Goal: Task Accomplishment & Management: Complete application form

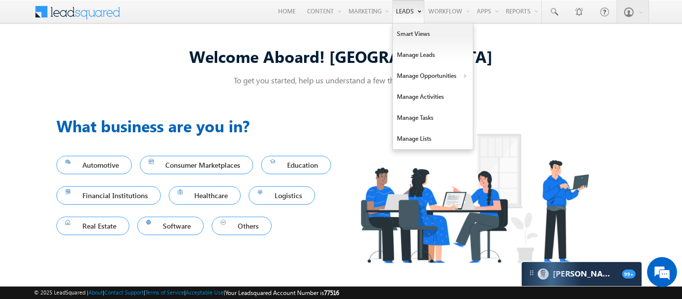
click at [399, 14] on link "Leads" at bounding box center [409, 11] width 32 height 23
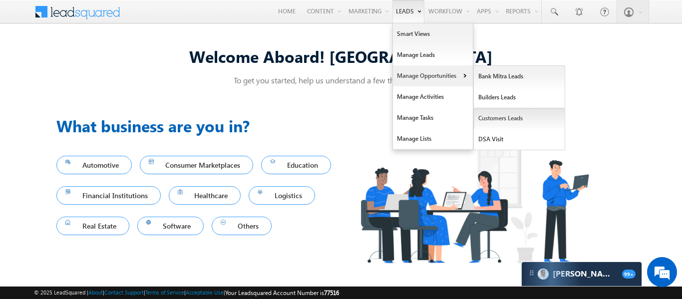
click at [500, 121] on link "Customers Leads" at bounding box center [519, 118] width 91 height 21
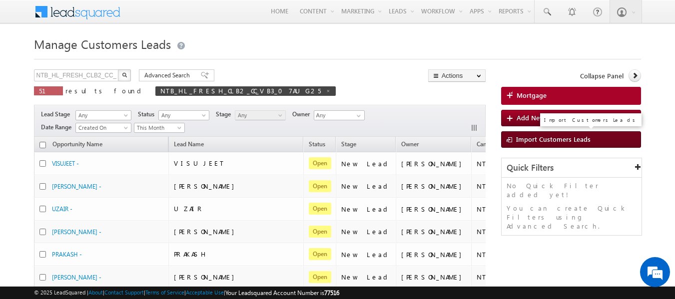
click at [520, 135] on span "Import Customers Leads" at bounding box center [553, 139] width 74 height 8
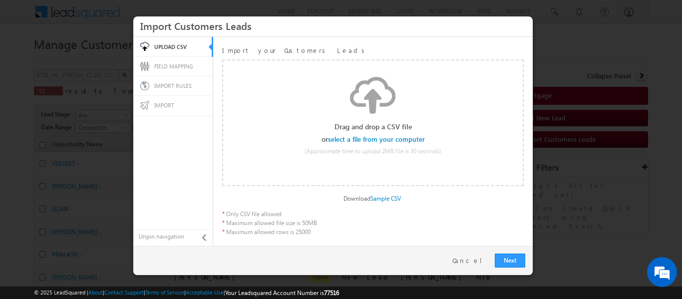
click at [397, 138] on input "file" at bounding box center [377, 139] width 95 height 7
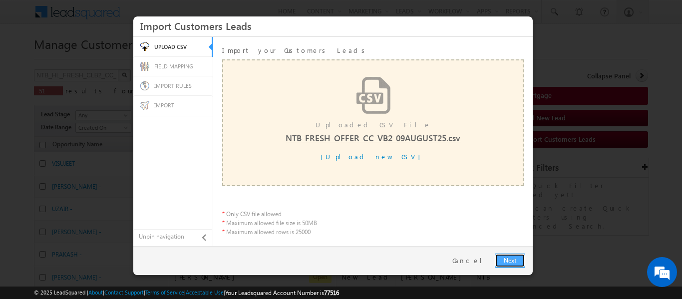
click at [517, 264] on link "Next" at bounding box center [510, 261] width 30 height 14
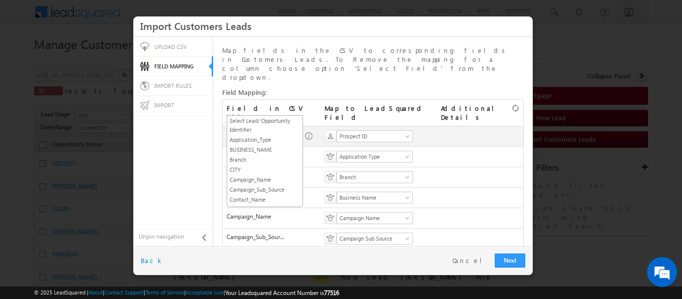
click at [293, 132] on span "SGRL_ID" at bounding box center [261, 136] width 69 height 9
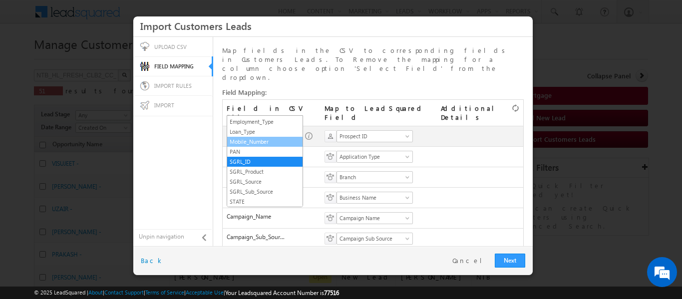
click at [264, 140] on link "Mobile_Number" at bounding box center [264, 141] width 75 height 9
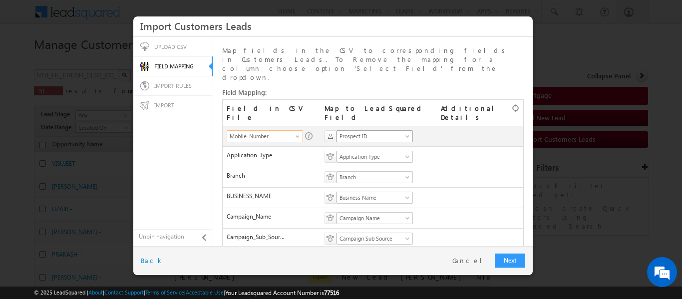
click at [360, 132] on span "Prospect ID" at bounding box center [371, 136] width 69 height 9
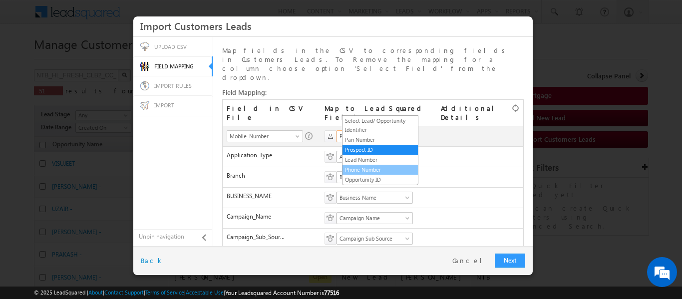
click at [367, 172] on link "Phone Number" at bounding box center [380, 169] width 75 height 9
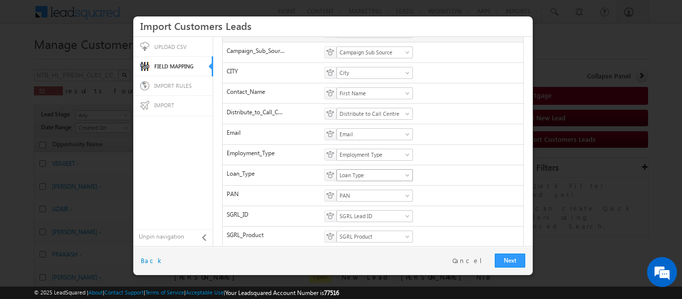
scroll to position [249, 0]
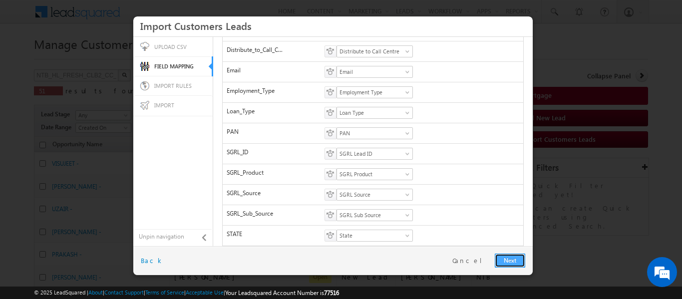
click at [511, 256] on link "Next" at bounding box center [510, 261] width 30 height 14
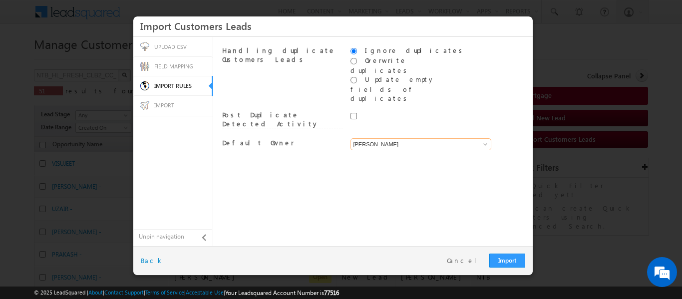
click at [407, 138] on input "[PERSON_NAME]" at bounding box center [421, 144] width 141 height 12
click at [396, 150] on link "System" at bounding box center [421, 155] width 141 height 11
type input "System"
click at [504, 256] on link "Import" at bounding box center [508, 261] width 36 height 14
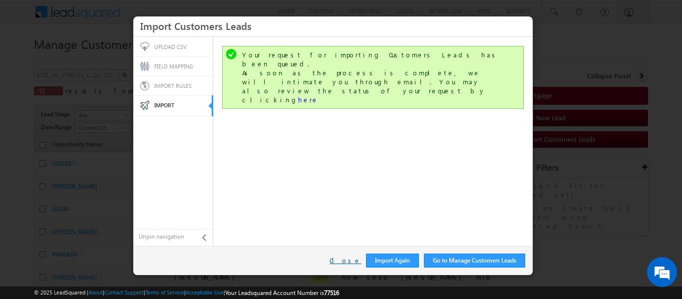
click at [350, 259] on link "Close" at bounding box center [345, 260] width 31 height 9
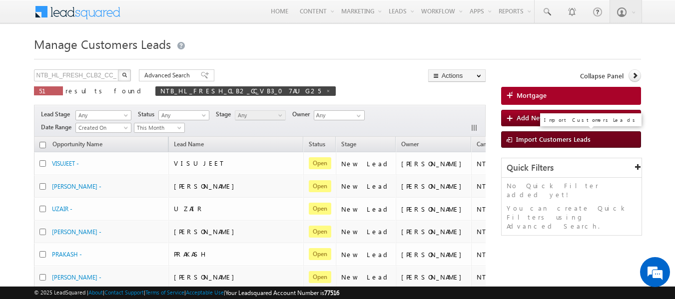
click at [532, 141] on span "Import Customers Leads" at bounding box center [553, 139] width 74 height 8
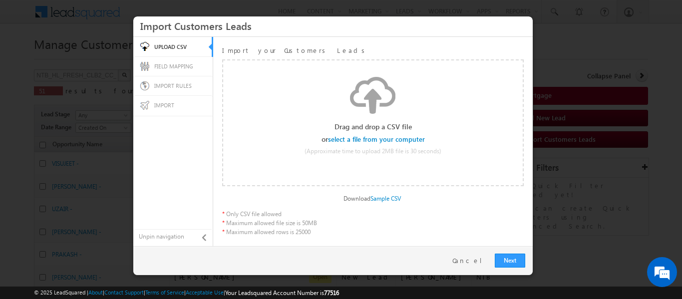
click at [398, 137] on input "file" at bounding box center [377, 139] width 95 height 7
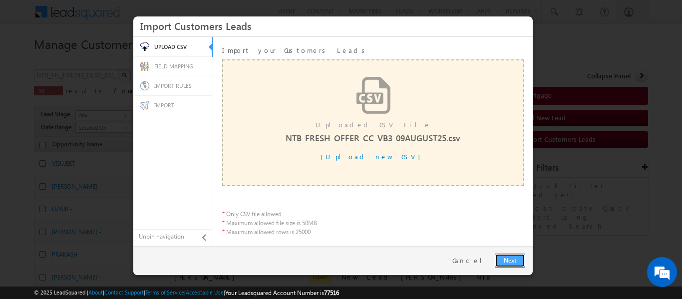
click at [506, 255] on link "Next" at bounding box center [510, 261] width 30 height 14
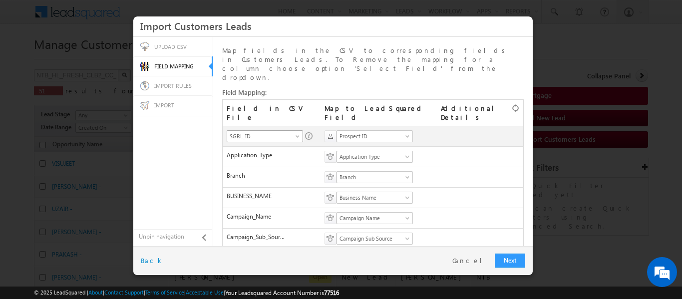
click at [283, 132] on span "SGRL_ID" at bounding box center [261, 136] width 69 height 9
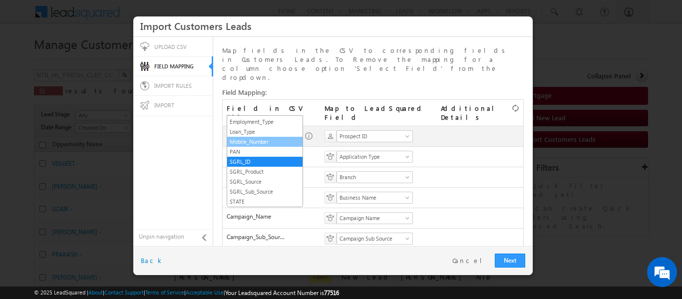
click at [260, 141] on link "Mobile_Number" at bounding box center [264, 141] width 75 height 9
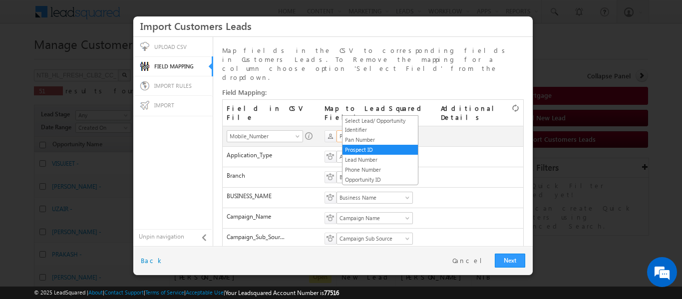
click at [356, 132] on span "Prospect ID" at bounding box center [371, 136] width 69 height 9
click at [366, 170] on link "Phone Number" at bounding box center [380, 169] width 75 height 9
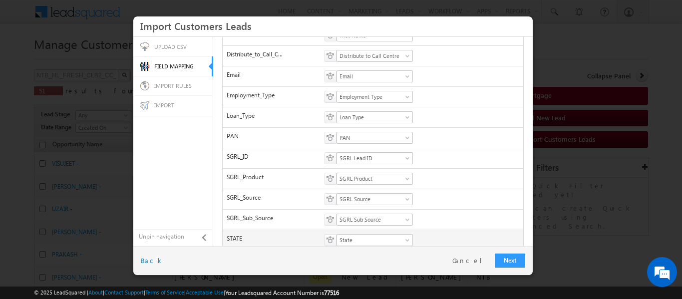
scroll to position [249, 0]
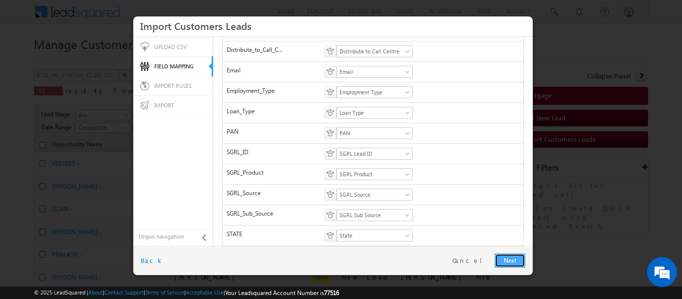
click at [510, 258] on link "Next" at bounding box center [510, 261] width 30 height 14
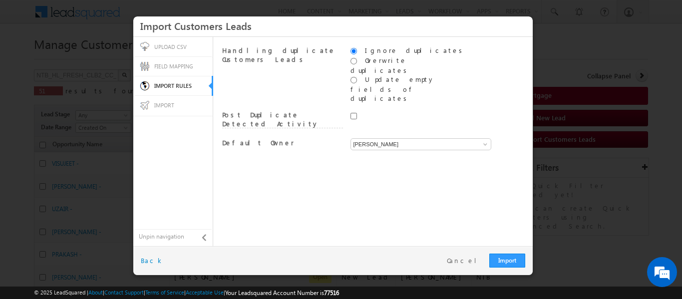
click at [416, 138] on div "[PERSON_NAME] [PERSON_NAME] [PERSON_NAME]" at bounding box center [411, 145] width 121 height 15
click at [411, 138] on input "[PERSON_NAME]" at bounding box center [421, 144] width 141 height 12
click at [405, 150] on ul "System" at bounding box center [421, 155] width 141 height 11
click at [402, 150] on link "System" at bounding box center [421, 155] width 141 height 11
type input "System"
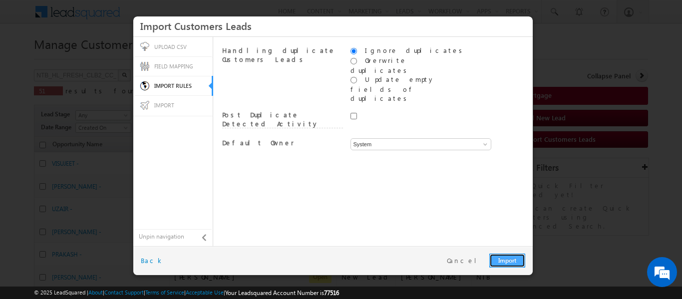
click at [509, 258] on link "Import" at bounding box center [508, 261] width 36 height 14
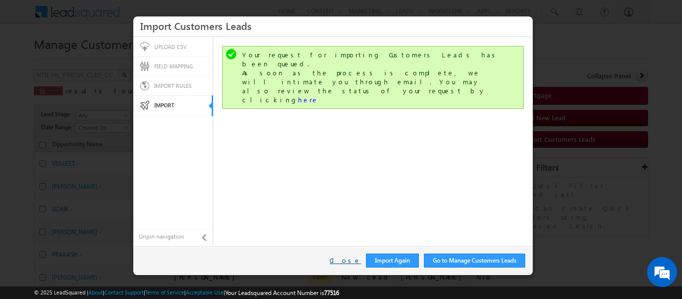
click at [354, 263] on link "Close" at bounding box center [345, 260] width 31 height 9
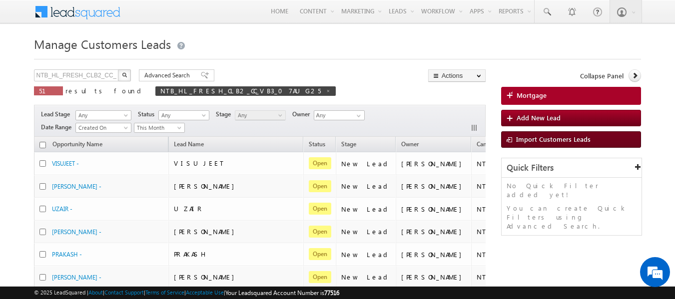
click at [516, 142] on span "Import Customers Leads" at bounding box center [553, 139] width 74 height 8
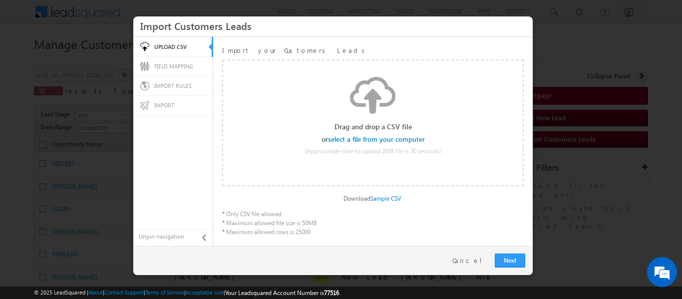
click at [414, 138] on input "file" at bounding box center [377, 139] width 95 height 7
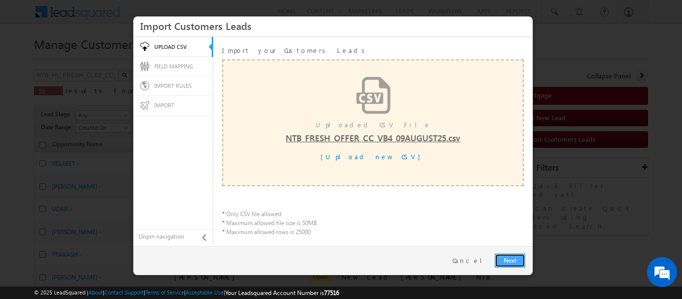
click at [515, 256] on link "Next" at bounding box center [510, 261] width 30 height 14
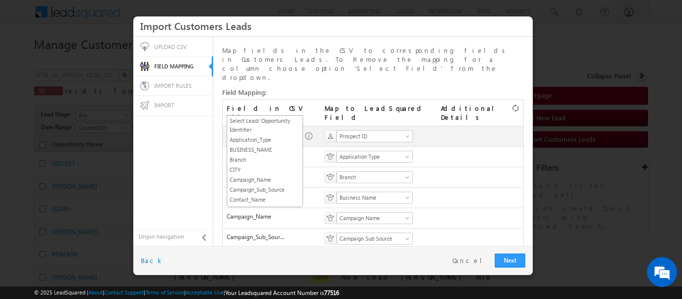
scroll to position [108, 0]
click at [296, 134] on span at bounding box center [299, 138] width 8 height 8
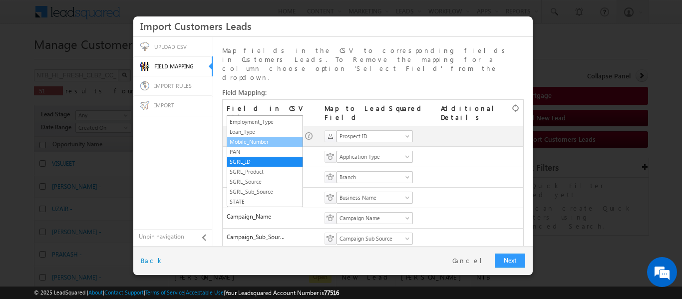
click at [273, 141] on link "Mobile_Number" at bounding box center [264, 141] width 75 height 9
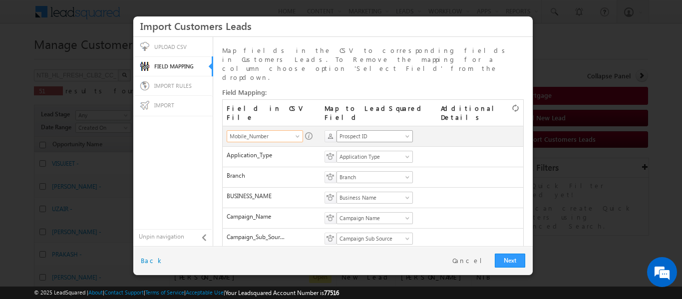
click at [366, 132] on span "Prospect ID" at bounding box center [371, 136] width 69 height 9
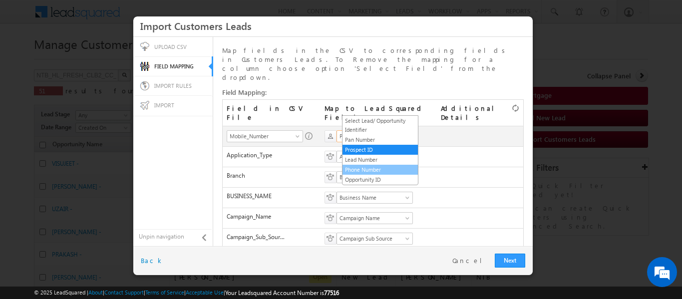
click at [369, 168] on link "Phone Number" at bounding box center [380, 169] width 75 height 9
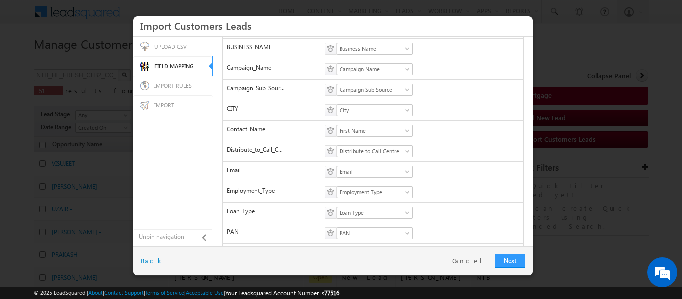
scroll to position [249, 0]
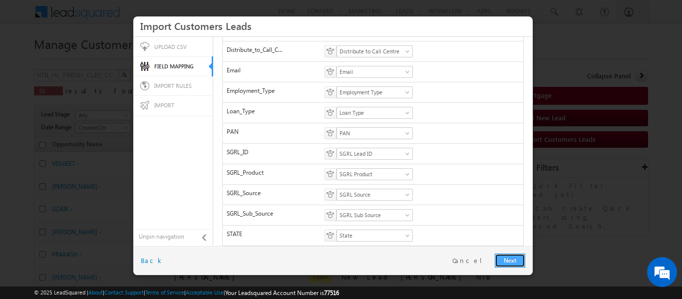
click at [512, 260] on link "Next" at bounding box center [510, 261] width 30 height 14
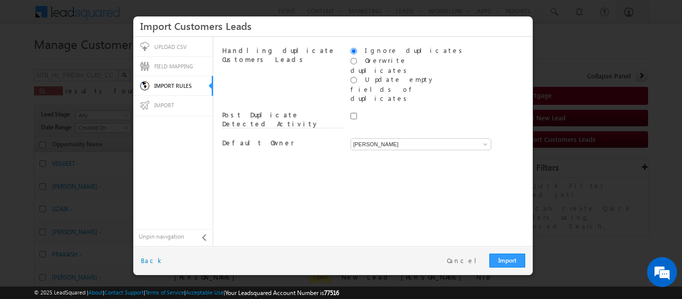
click at [418, 138] on div "[PERSON_NAME] [PERSON_NAME] [PERSON_NAME]" at bounding box center [411, 145] width 121 height 15
click at [414, 138] on input "[PERSON_NAME]" at bounding box center [421, 144] width 141 height 12
click at [403, 150] on link "System" at bounding box center [421, 155] width 141 height 11
type input "System"
click at [507, 259] on link "Import" at bounding box center [508, 261] width 36 height 14
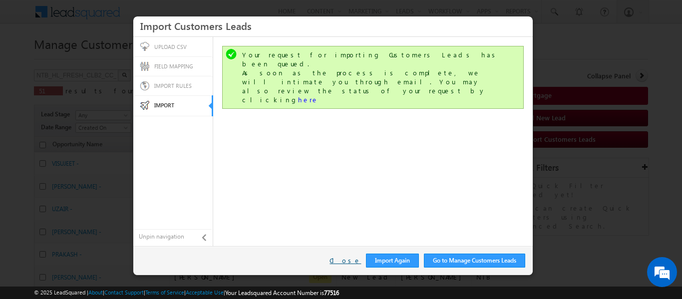
click at [348, 257] on link "Close" at bounding box center [345, 260] width 31 height 9
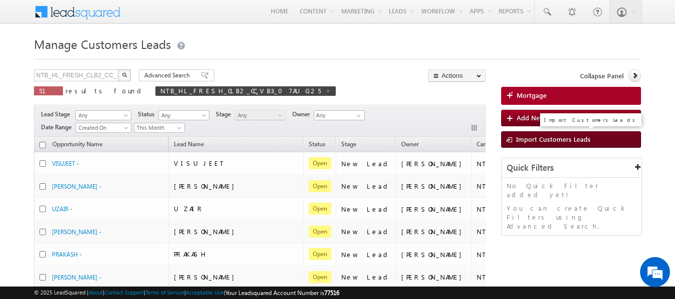
click at [520, 139] on span "Import Customers Leads" at bounding box center [553, 139] width 74 height 8
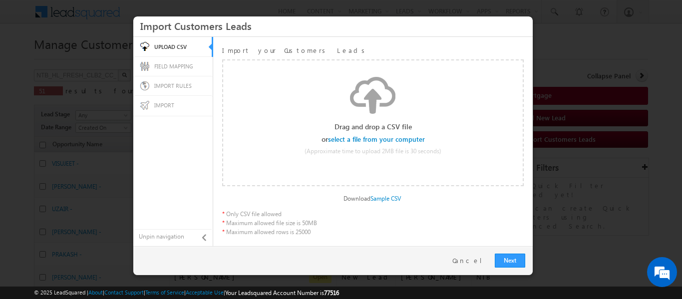
click at [409, 140] on input "file" at bounding box center [377, 139] width 95 height 7
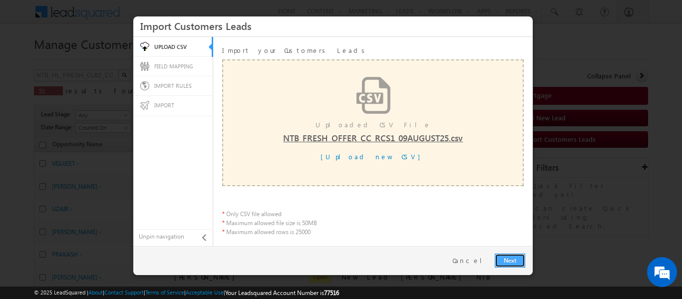
click at [509, 264] on link "Next" at bounding box center [510, 261] width 30 height 14
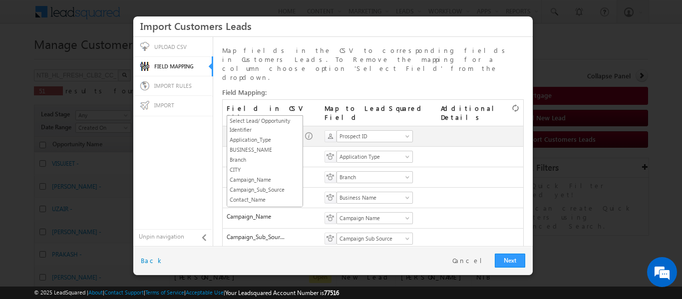
click at [291, 132] on span "SGRL_ID" at bounding box center [261, 136] width 69 height 9
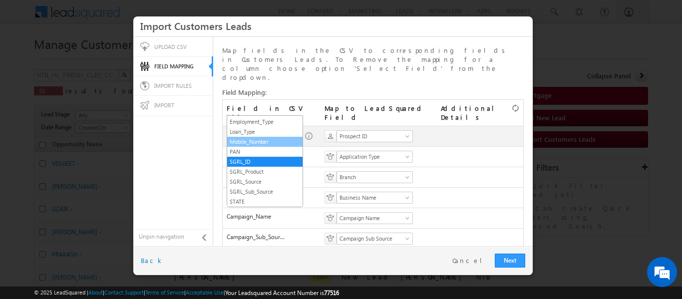
click at [253, 139] on link "Mobile_Number" at bounding box center [264, 141] width 75 height 9
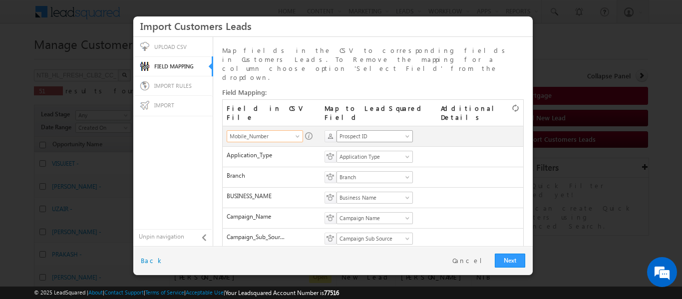
click at [366, 132] on span "Prospect ID" at bounding box center [371, 136] width 69 height 9
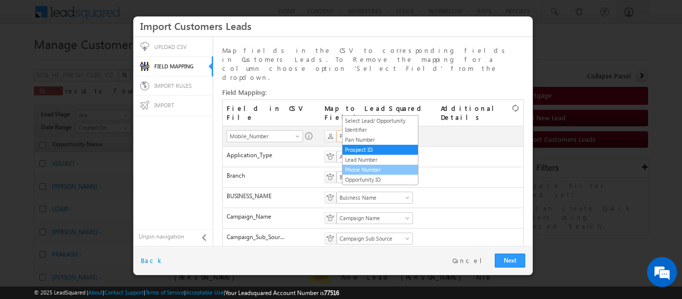
click at [361, 173] on link "Phone Number" at bounding box center [380, 169] width 75 height 9
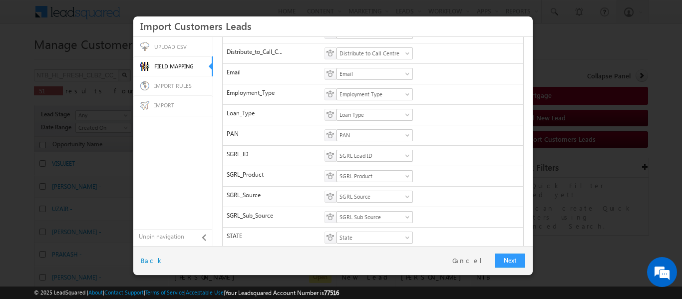
scroll to position [249, 0]
click at [515, 264] on link "Next" at bounding box center [510, 261] width 30 height 14
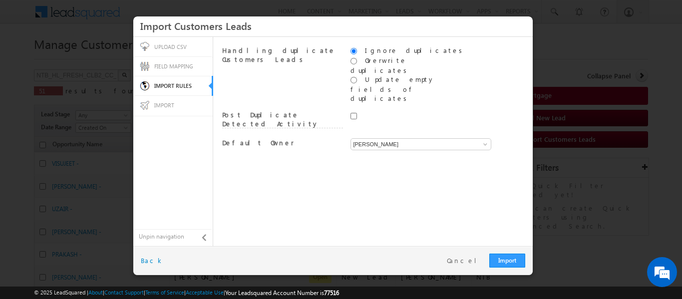
click at [411, 101] on div "Handling duplicate Customers Leads Ignore duplicates Overwrite duplicates Updat…" at bounding box center [373, 141] width 312 height 201
click at [406, 138] on input "[PERSON_NAME]" at bounding box center [421, 144] width 141 height 12
click at [394, 150] on link "System" at bounding box center [421, 155] width 141 height 11
type input "System"
click at [503, 265] on link "Import" at bounding box center [508, 261] width 36 height 14
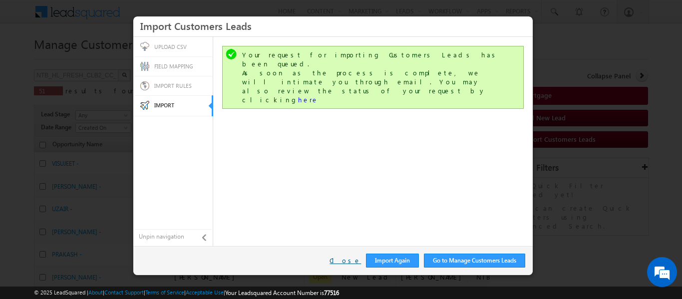
click at [351, 260] on link "Close" at bounding box center [345, 260] width 31 height 9
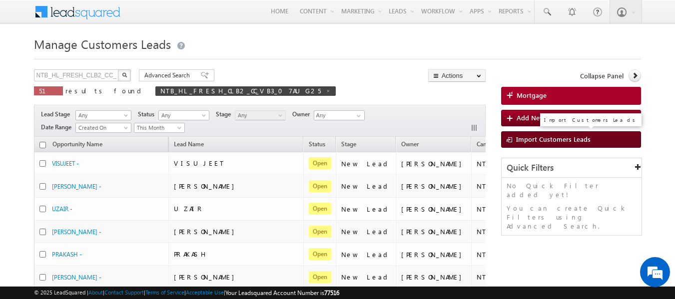
click at [540, 144] on link "Import Customers Leads" at bounding box center [571, 139] width 140 height 16
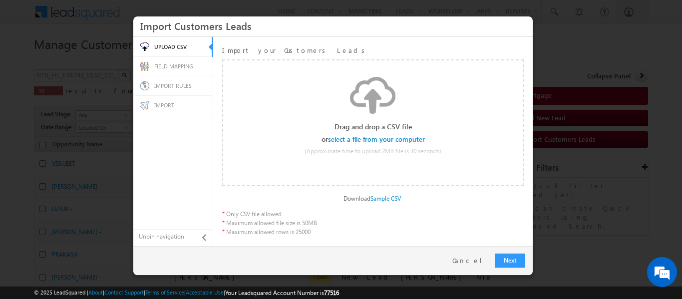
click at [413, 141] on input "file" at bounding box center [377, 139] width 95 height 7
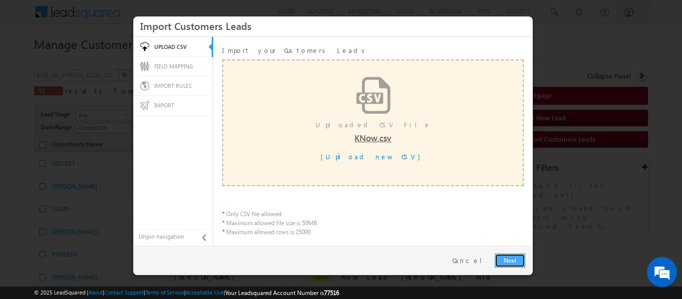
click at [506, 254] on link "Next" at bounding box center [510, 261] width 30 height 14
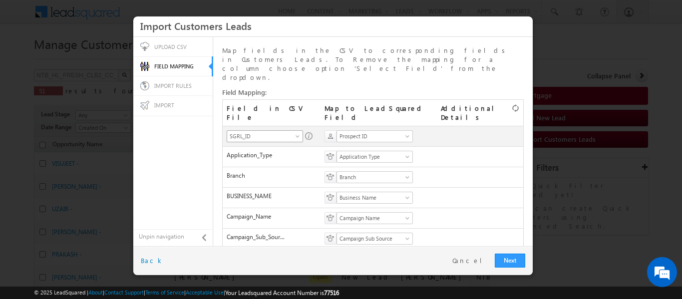
click at [290, 132] on span "SGRL_ID" at bounding box center [261, 136] width 69 height 9
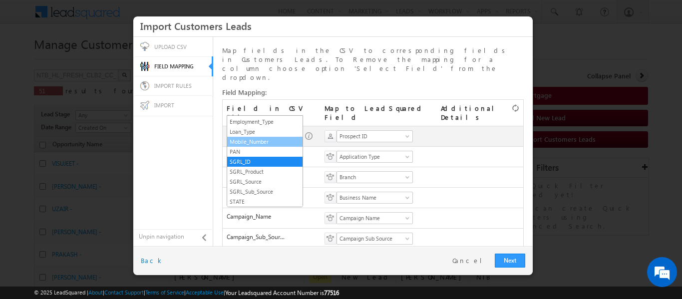
click at [270, 140] on link "Mobile_Number" at bounding box center [264, 141] width 75 height 9
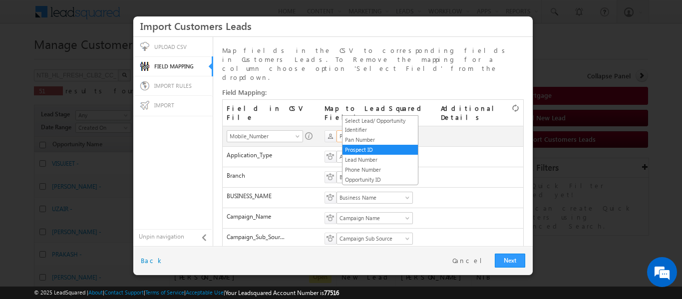
click at [349, 132] on span "Prospect ID" at bounding box center [371, 136] width 69 height 9
click at [366, 170] on link "Phone Number" at bounding box center [380, 169] width 75 height 9
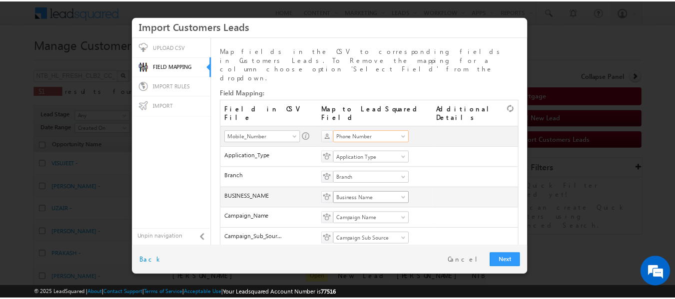
scroll to position [249, 0]
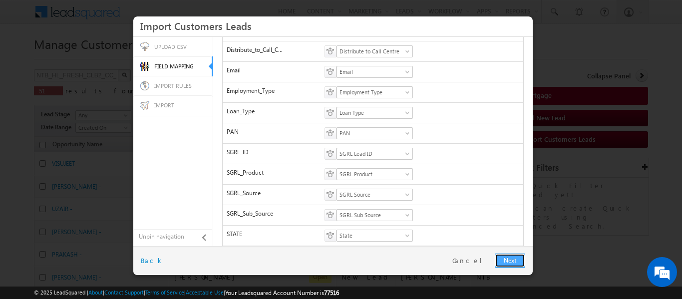
click at [501, 258] on link "Next" at bounding box center [510, 261] width 30 height 14
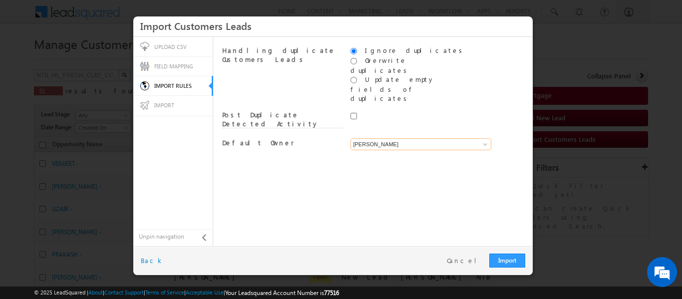
click at [409, 138] on input "[PERSON_NAME]" at bounding box center [421, 144] width 141 height 12
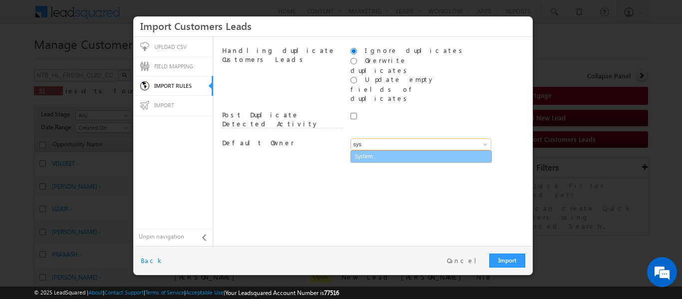
click at [399, 151] on link "System" at bounding box center [421, 156] width 140 height 11
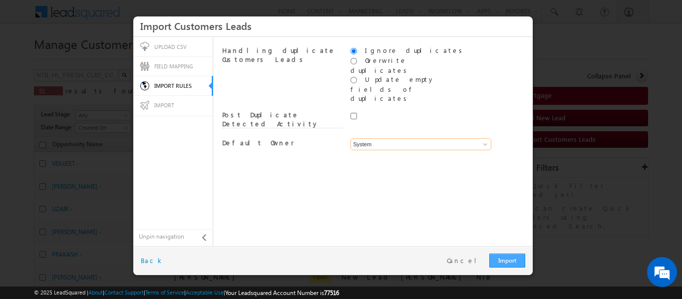
type input "System"
click at [502, 260] on link "Import" at bounding box center [508, 261] width 36 height 14
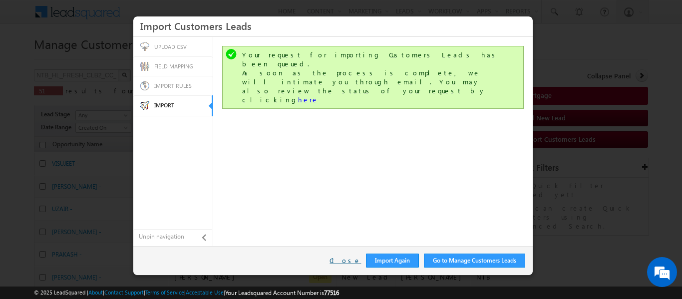
click at [356, 257] on link "Close" at bounding box center [345, 260] width 31 height 9
